Goal: Find specific page/section: Find specific page/section

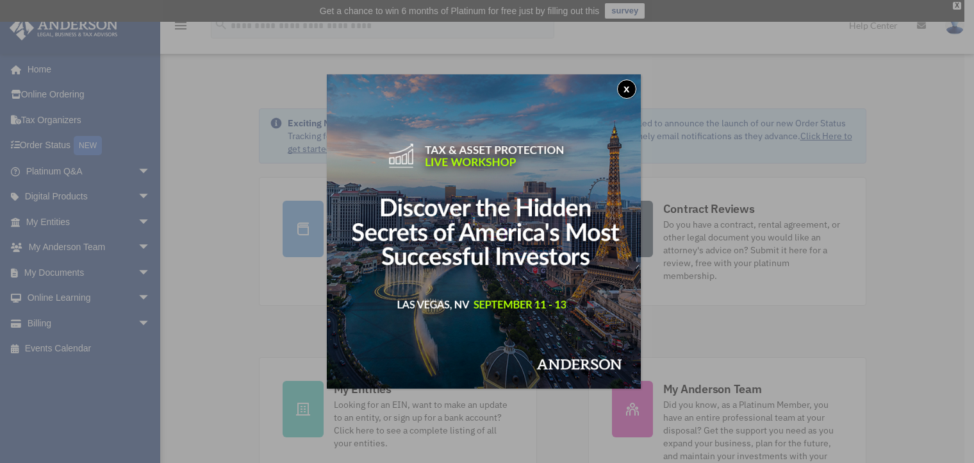
click at [630, 88] on button "x" at bounding box center [626, 88] width 19 height 19
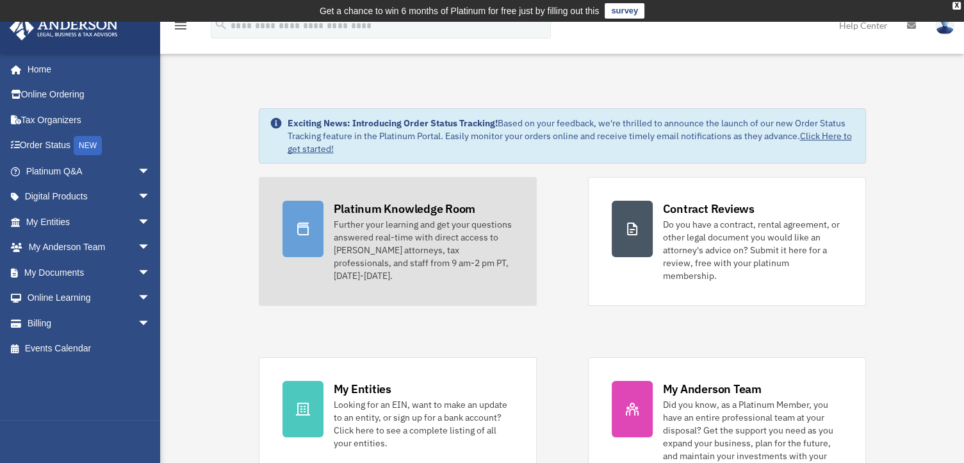
click at [430, 212] on div "Platinum Knowledge Room" at bounding box center [405, 209] width 142 height 16
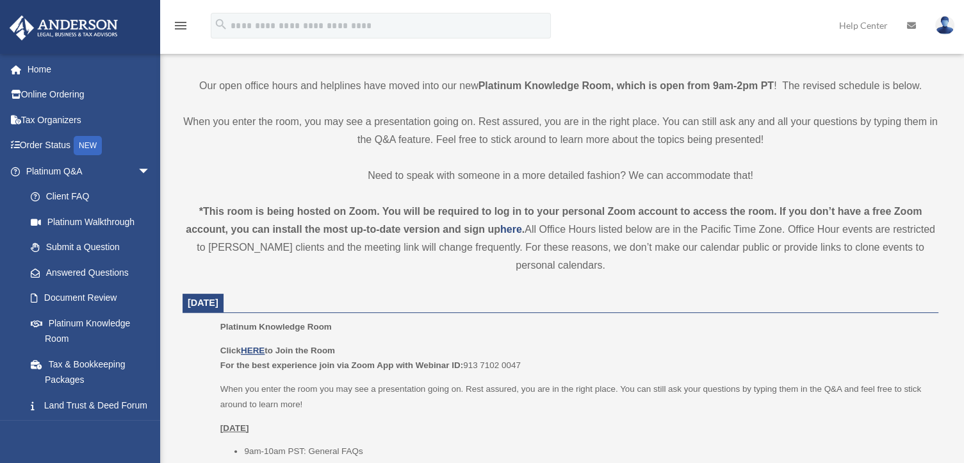
scroll to position [320, 0]
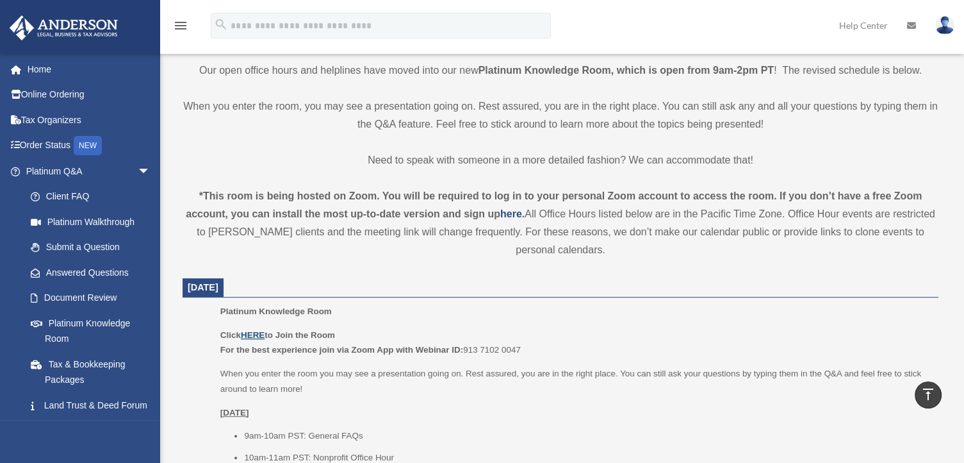
click at [254, 332] on u "HERE" at bounding box center [253, 335] width 24 height 10
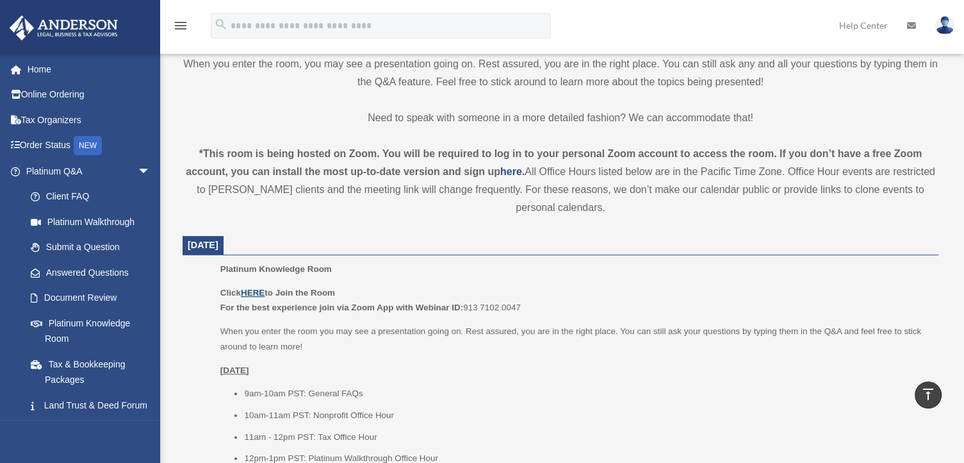
scroll to position [384, 0]
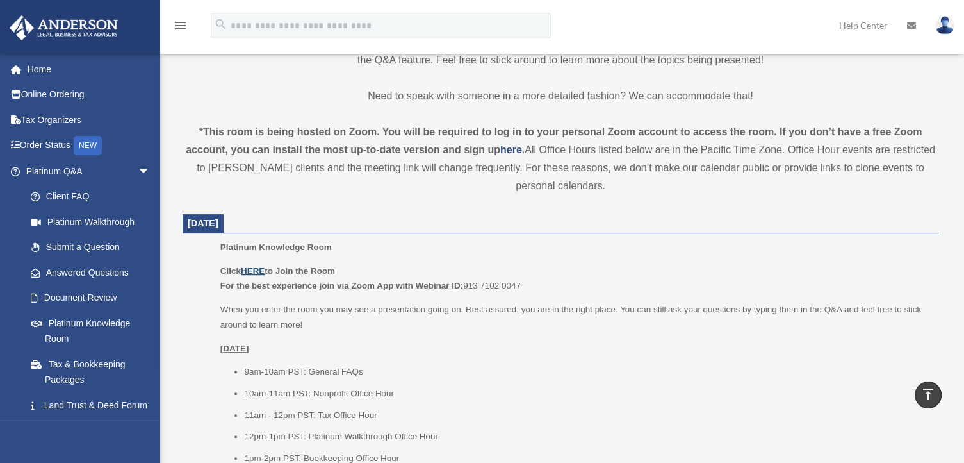
click at [250, 268] on u "HERE" at bounding box center [253, 271] width 24 height 10
